Goal: Task Accomplishment & Management: Manage account settings

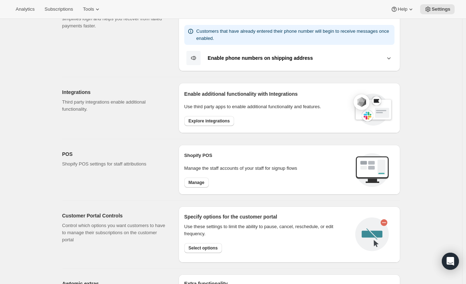
scroll to position [36, 0]
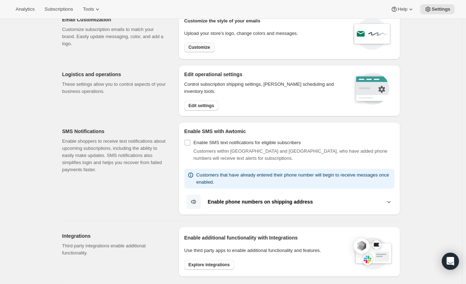
click at [195, 51] on button "Customize" at bounding box center [199, 47] width 30 height 10
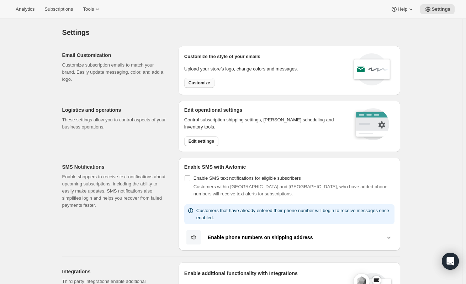
select select "subscriptionMessage"
select select "5"
select select "15"
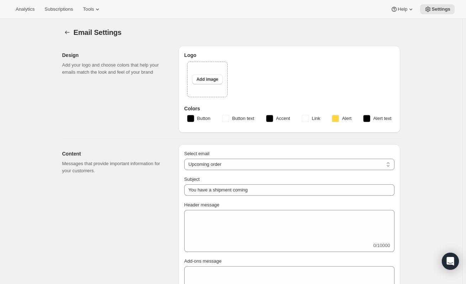
type input "Your next Clif Family Winery shipment is coming soon!"
type textarea "Your next shipment is processing soon! If this is your first time interacting w…"
select select "7"
select select "10"
type input "Clif Family Winery"
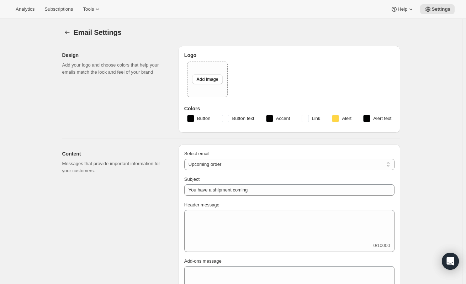
checkbox input "false"
type input "[PERSON_NAME][EMAIL_ADDRESS][DOMAIN_NAME]"
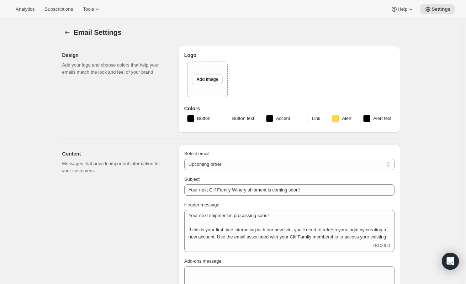
checkbox input "true"
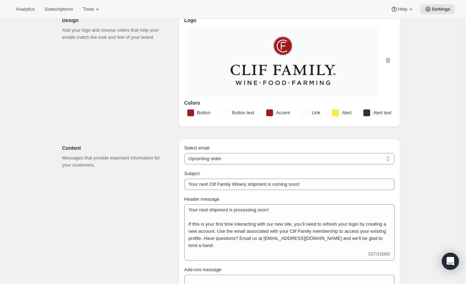
scroll to position [107, 0]
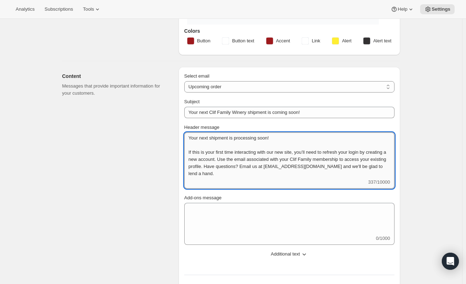
click at [233, 152] on textarea "Your next shipment is processing soon! If this is your first time interacting w…" at bounding box center [289, 155] width 210 height 46
drag, startPoint x: 274, startPoint y: 169, endPoint x: 189, endPoint y: 138, distance: 90.4
click at [189, 138] on textarea "Your next shipment is processing soon! If this is your first time interacting w…" at bounding box center [289, 155] width 210 height 46
click at [249, 168] on textarea "Your next shipment is processing soon! If this is your first time interacting w…" at bounding box center [289, 155] width 210 height 46
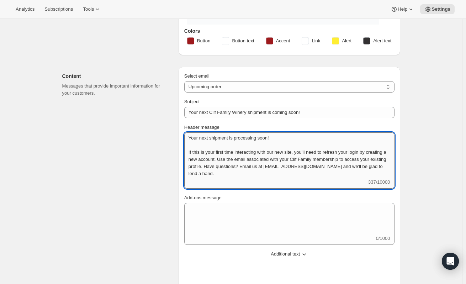
drag, startPoint x: 264, startPoint y: 174, endPoint x: 191, endPoint y: 135, distance: 82.8
click at [191, 135] on textarea "Your next shipment is processing soon! If this is your first time interacting w…" at bounding box center [289, 155] width 210 height 46
click at [277, 164] on textarea "Your next shipment is processing soon! If this is your first time interacting w…" at bounding box center [289, 155] width 210 height 46
click at [290, 166] on textarea "Your next shipment is processing soon! If this is your first time interacting w…" at bounding box center [289, 155] width 210 height 46
drag, startPoint x: 272, startPoint y: 171, endPoint x: 190, endPoint y: 137, distance: 89.2
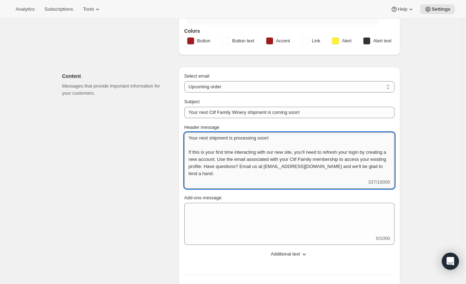
click at [190, 137] on textarea "Your next shipment is processing soon! If this is your first time interacting w…" at bounding box center [289, 155] width 210 height 46
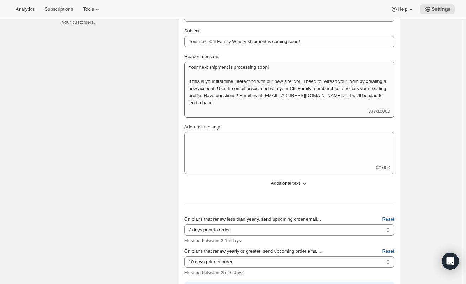
scroll to position [36, 0]
